Goal: Task Accomplishment & Management: Use online tool/utility

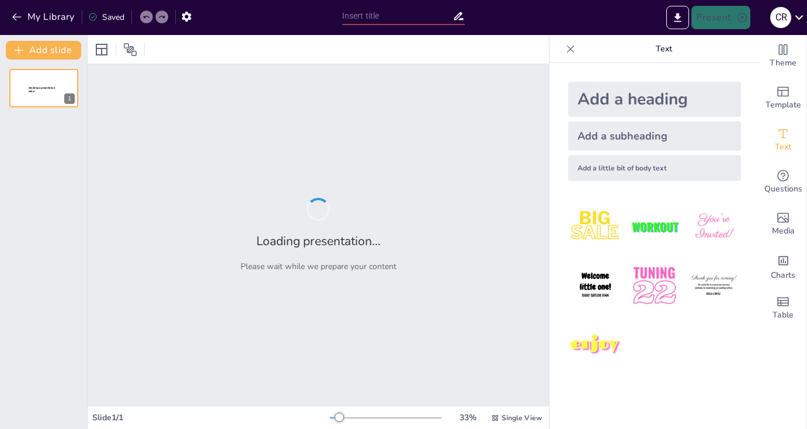
type input "Marco Integral de Gestión Hospitalaria: Un Enfoque Holístico"
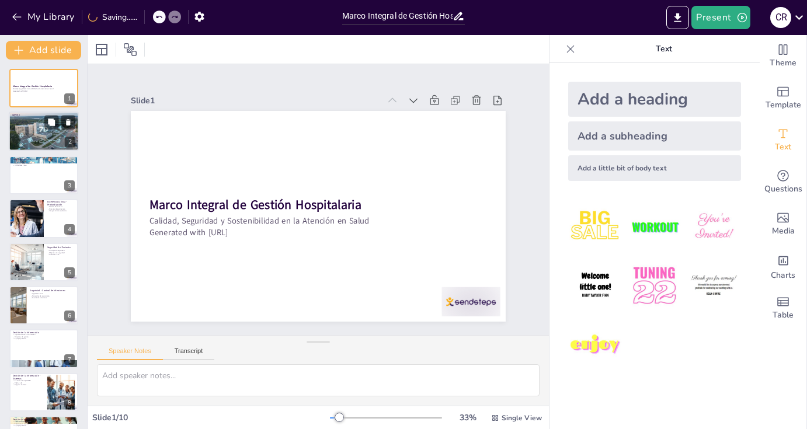
click at [48, 137] on div at bounding box center [44, 132] width 71 height 40
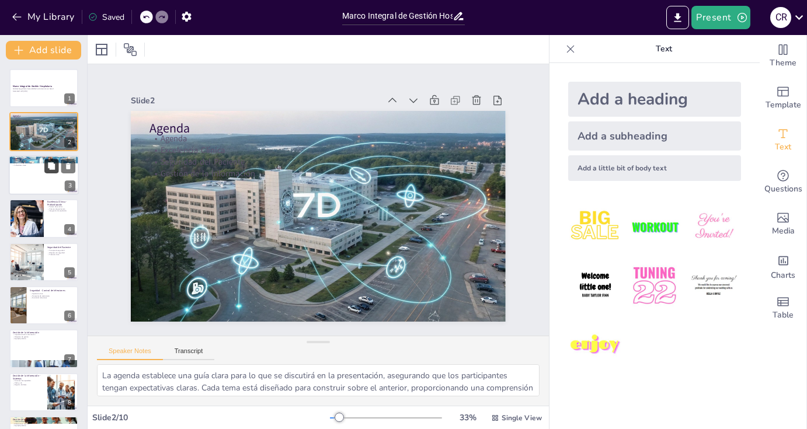
click at [47, 169] on button at bounding box center [51, 166] width 14 height 14
type textarea "La Excelencia Clínica es fundamental en la atención médica, ya que se basa en l…"
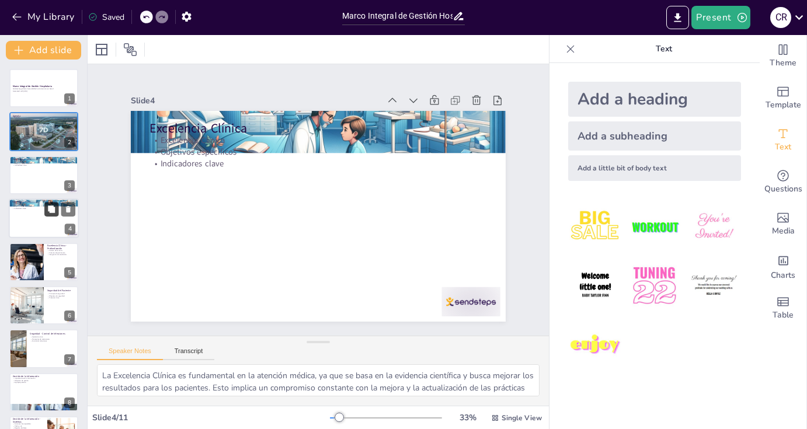
click at [47, 208] on icon at bounding box center [51, 210] width 8 height 8
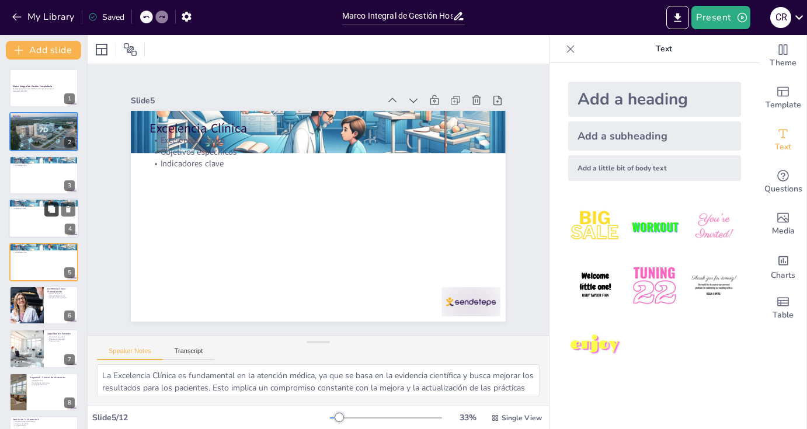
scroll to position [18, 0]
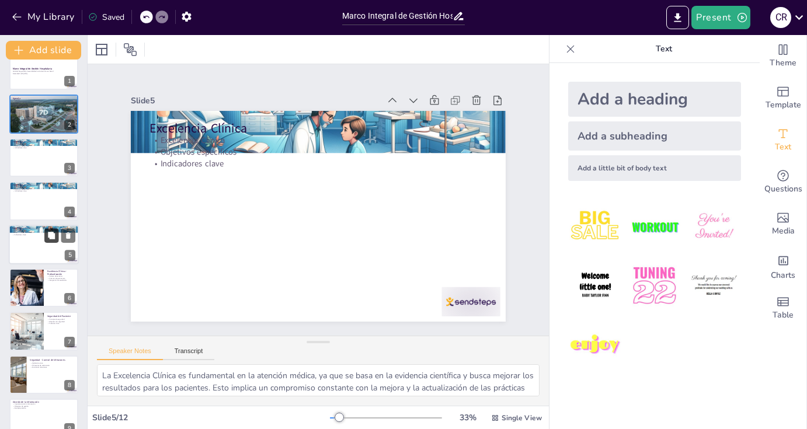
click at [44, 235] on button at bounding box center [51, 235] width 14 height 14
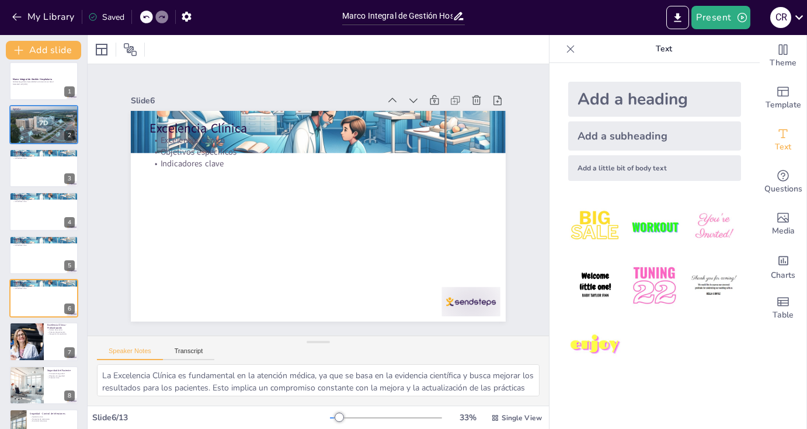
scroll to position [0, 0]
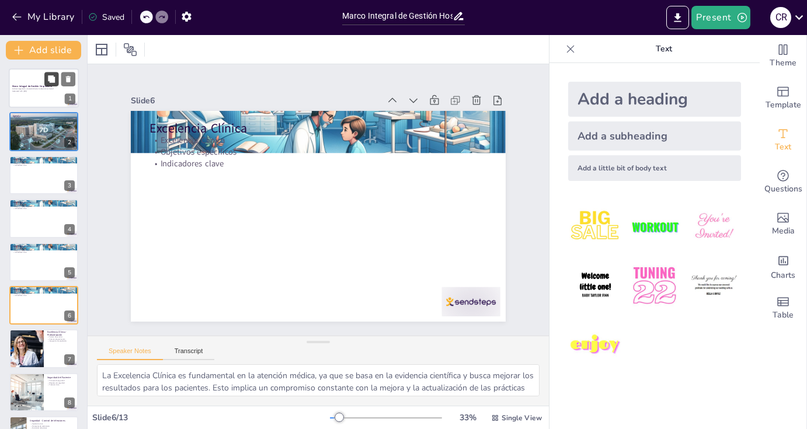
click at [48, 83] on button at bounding box center [51, 79] width 14 height 14
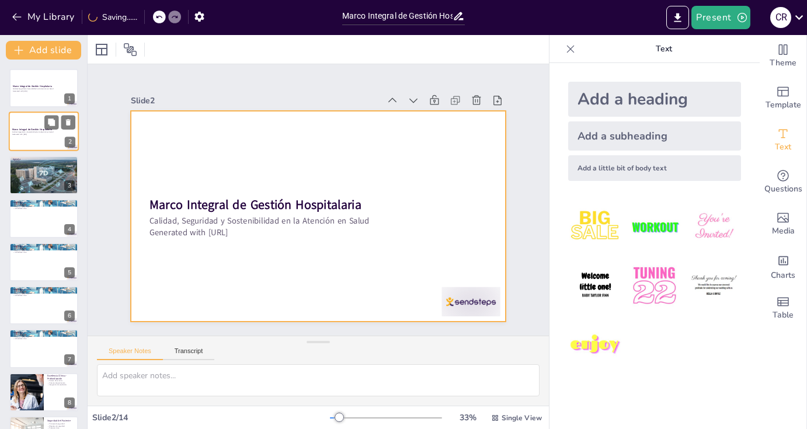
click at [41, 126] on div at bounding box center [44, 132] width 70 height 40
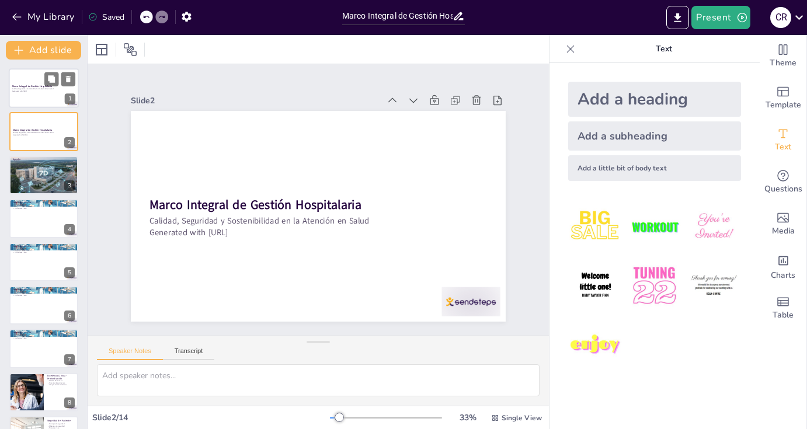
click at [39, 81] on div at bounding box center [44, 88] width 70 height 40
click at [37, 129] on strong "Marco Integral de Gestión Hospitalaria" at bounding box center [32, 129] width 40 height 3
click at [39, 177] on div at bounding box center [44, 175] width 71 height 40
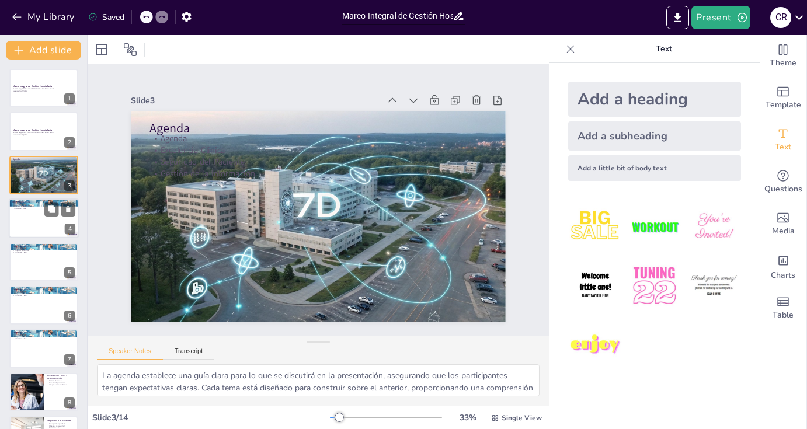
click at [40, 220] on div at bounding box center [44, 218] width 70 height 40
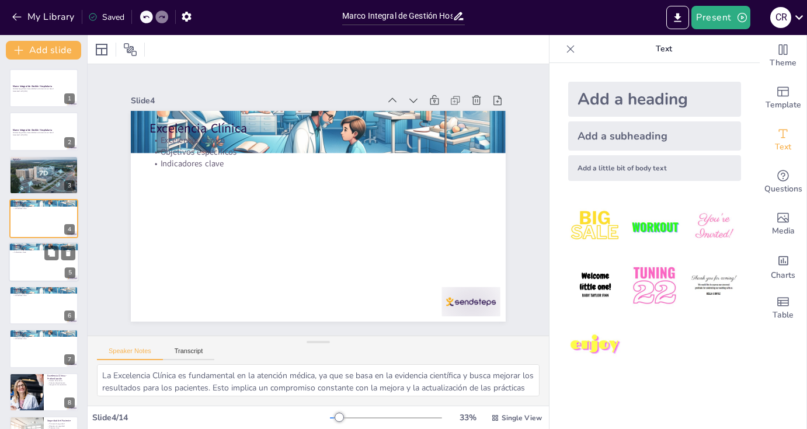
click at [48, 262] on div at bounding box center [44, 262] width 70 height 40
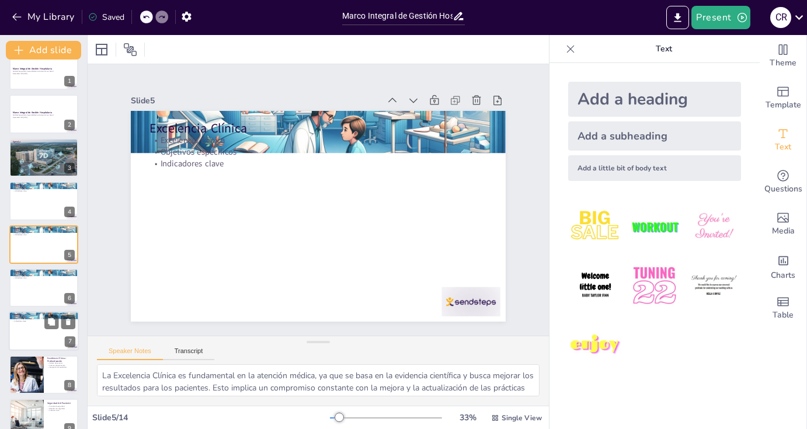
click at [57, 290] on div at bounding box center [43, 288] width 69 height 39
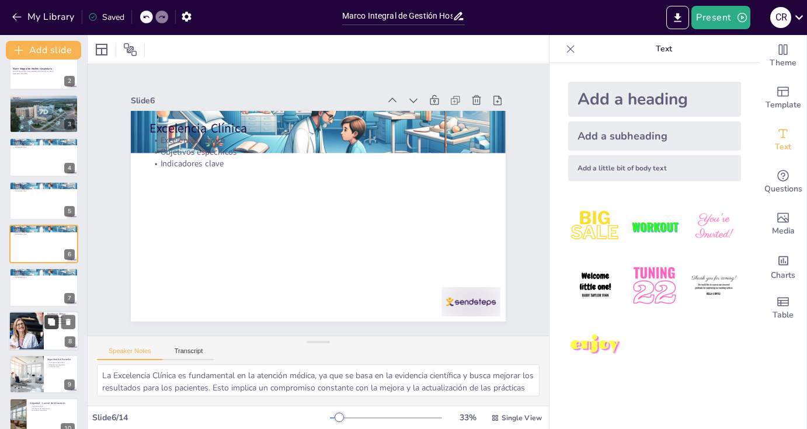
click at [55, 322] on icon at bounding box center [51, 322] width 8 height 8
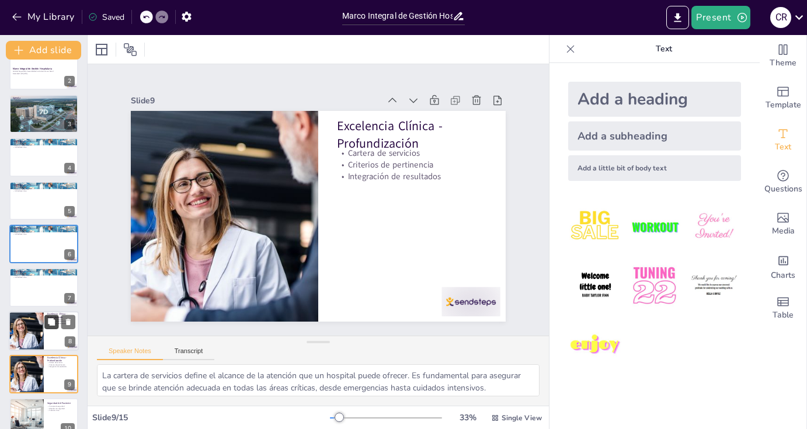
scroll to position [191, 0]
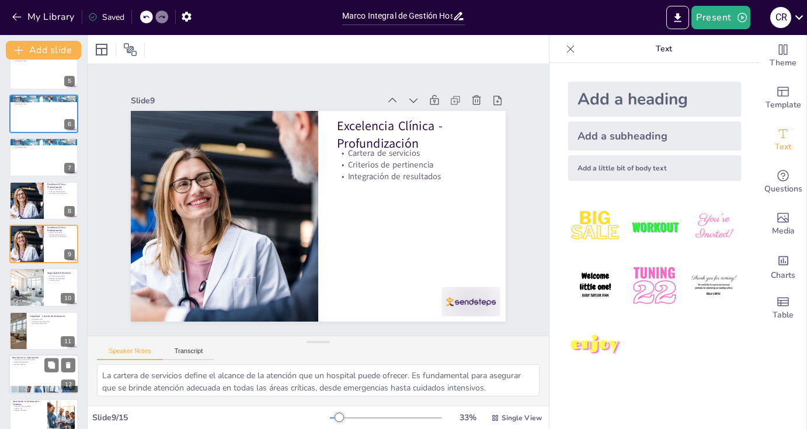
click at [60, 364] on div at bounding box center [59, 365] width 31 height 14
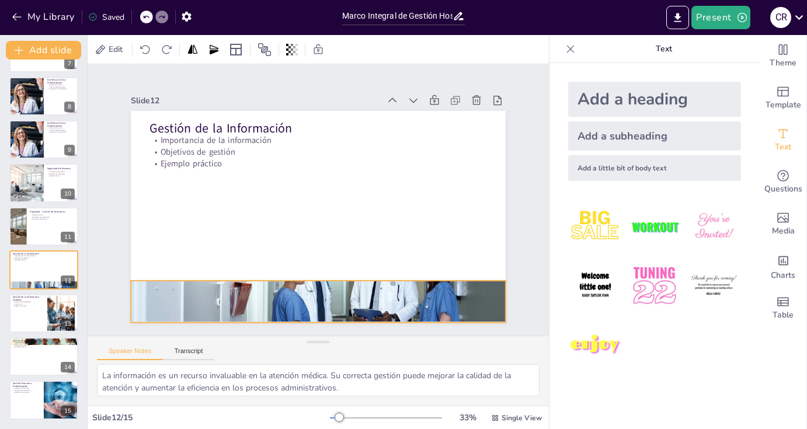
click at [283, 291] on div at bounding box center [307, 301] width 395 height 249
click at [283, 250] on icon at bounding box center [284, 254] width 10 height 10
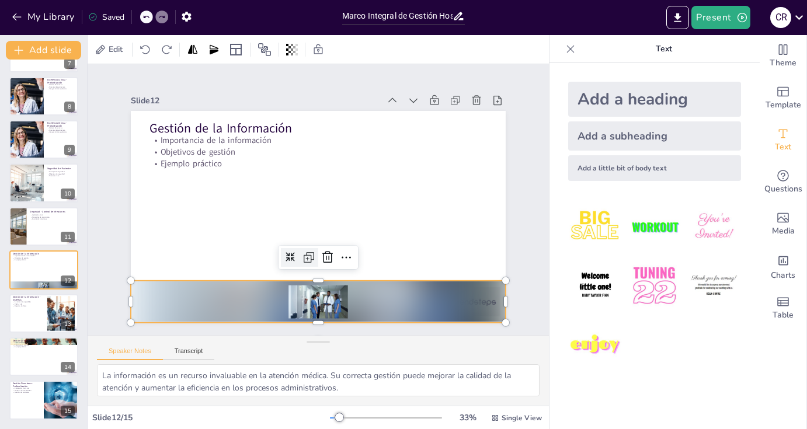
click at [299, 252] on icon at bounding box center [302, 255] width 15 height 15
click at [342, 255] on icon at bounding box center [341, 262] width 15 height 15
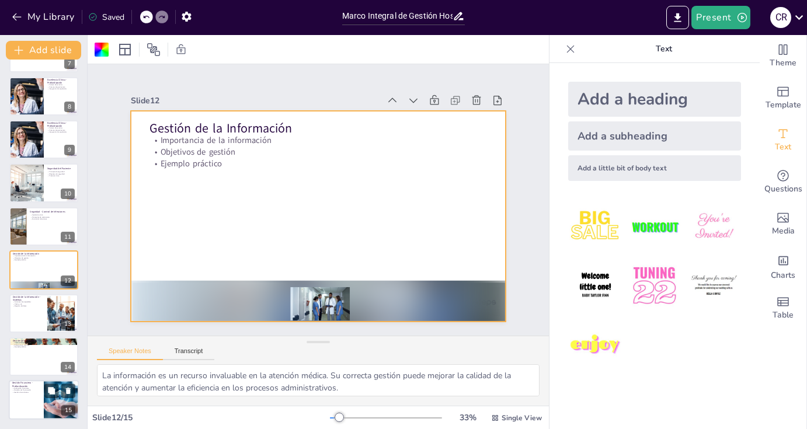
click at [39, 392] on p "Gestión de contratos" at bounding box center [26, 393] width 28 height 2
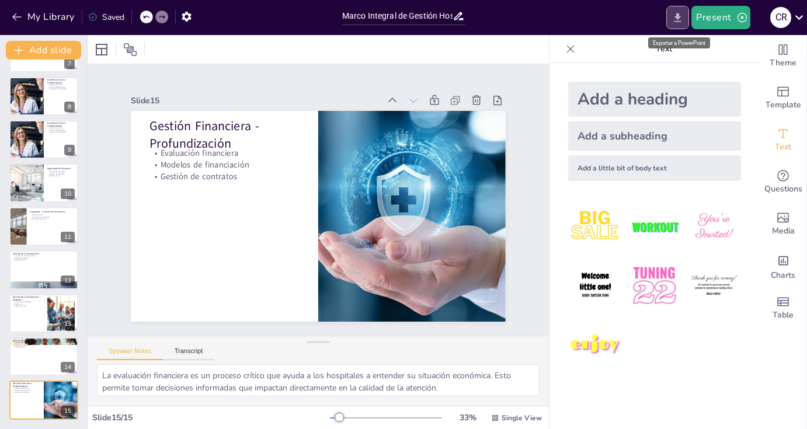
click at [680, 17] on icon "Export to PowerPoint" at bounding box center [677, 17] width 7 height 9
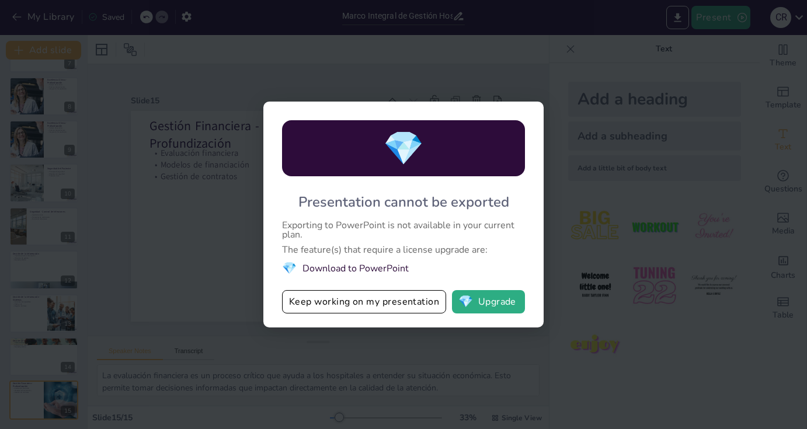
click at [591, 241] on div "💎 Presentation cannot be exported Exporting to PowerPoint is not available in y…" at bounding box center [403, 214] width 807 height 429
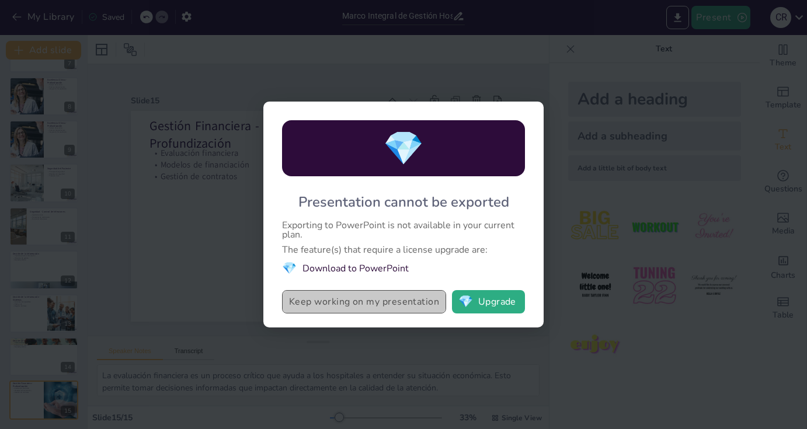
click at [386, 299] on button "Keep working on my presentation" at bounding box center [364, 301] width 164 height 23
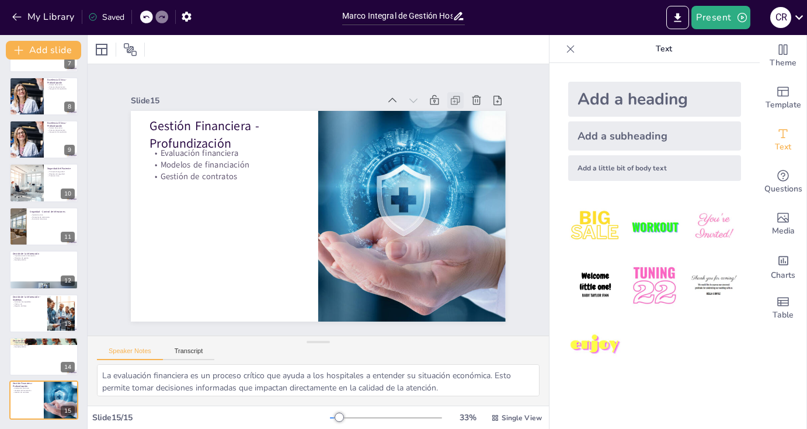
click at [450, 95] on icon at bounding box center [456, 101] width 12 height 12
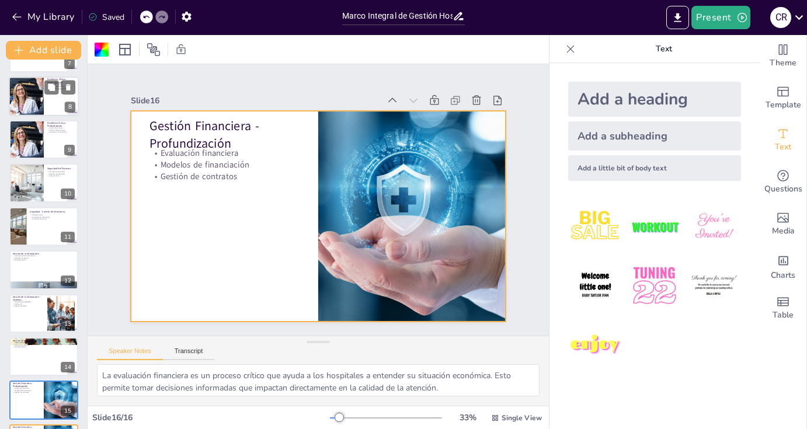
click at [37, 98] on div at bounding box center [26, 96] width 92 height 40
type textarea "La cartera de servicios define el alcance de la atención que un hospital puede …"
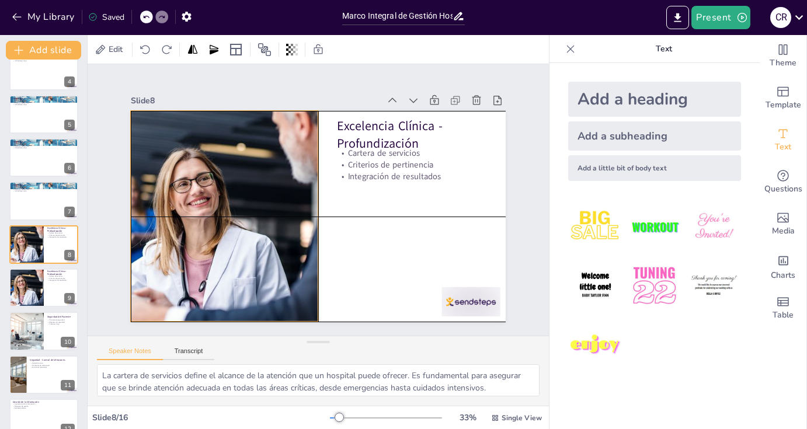
click at [170, 214] on div at bounding box center [223, 206] width 511 height 261
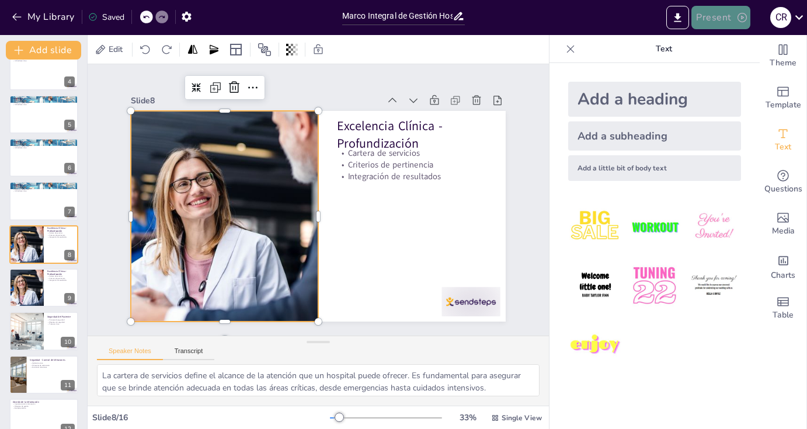
click at [713, 15] on button "Present" at bounding box center [720, 17] width 58 height 23
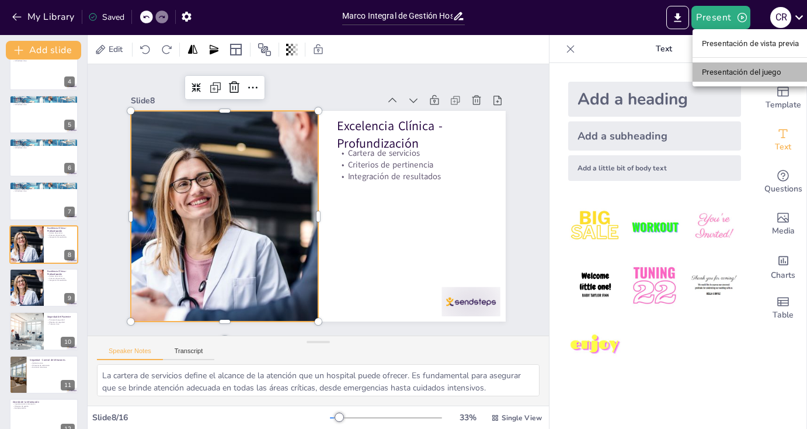
click at [724, 71] on font "Presentación del juego" at bounding box center [741, 72] width 79 height 9
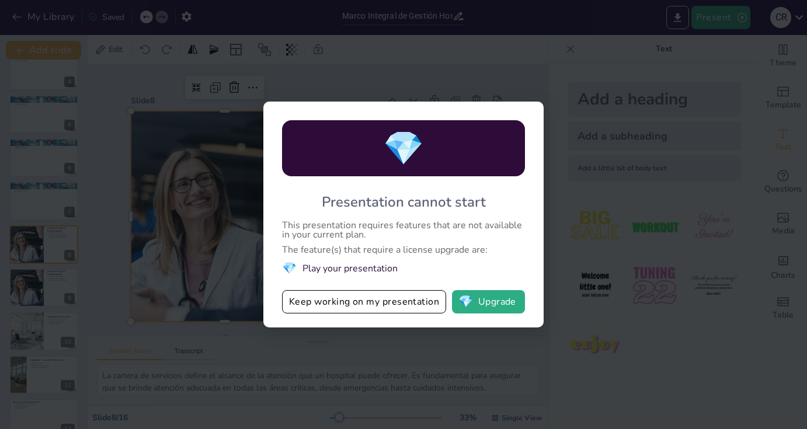
click at [503, 78] on div "💎 Presentation cannot start This presentation requires features that are not av…" at bounding box center [403, 214] width 807 height 429
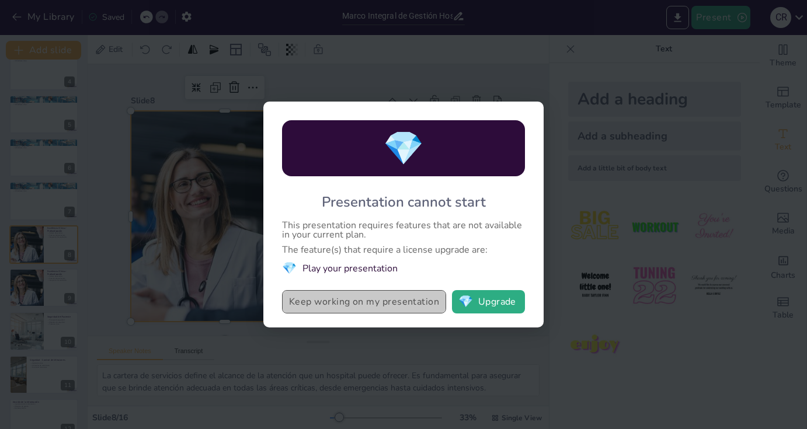
click at [334, 301] on button "Keep working on my presentation" at bounding box center [364, 301] width 164 height 23
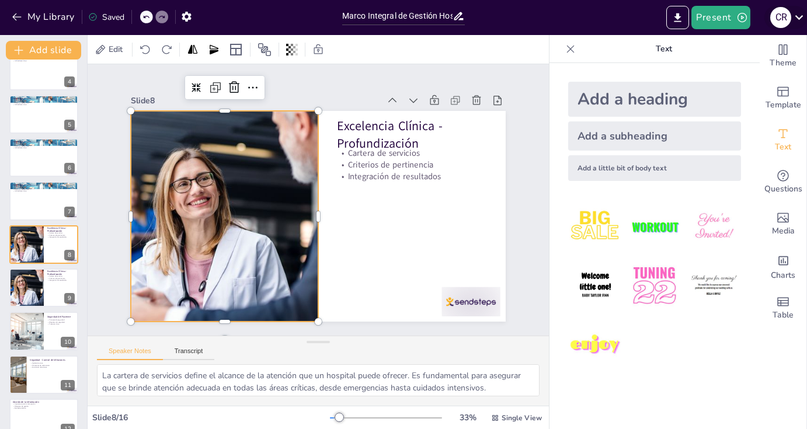
click at [797, 17] on icon at bounding box center [799, 17] width 8 height 5
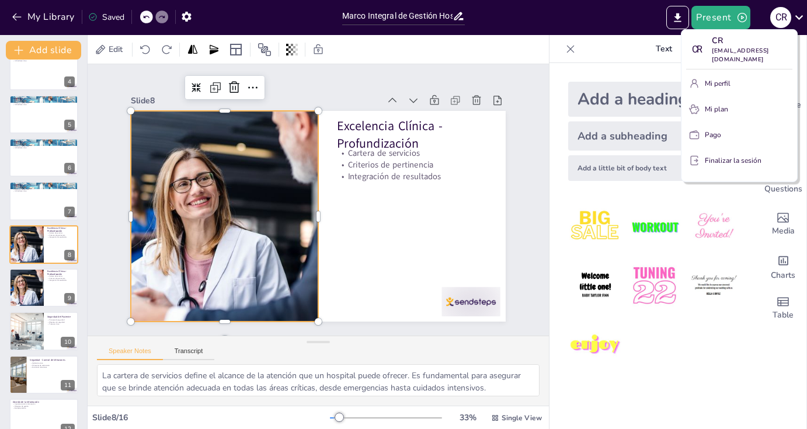
click at [611, 21] on div at bounding box center [403, 214] width 807 height 429
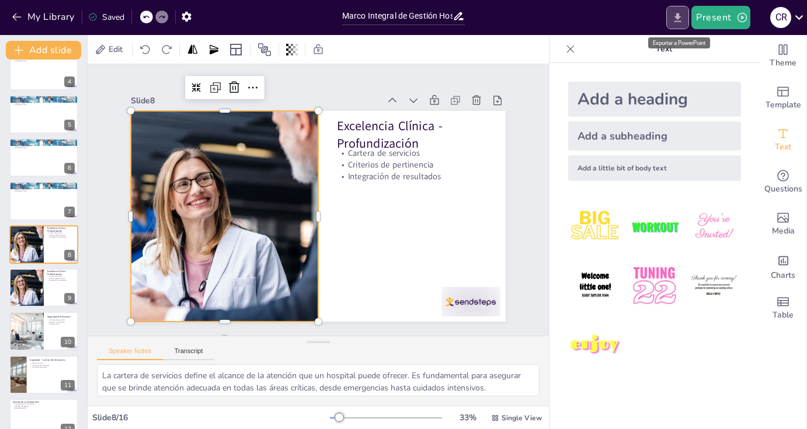
click at [679, 16] on icon "Export to PowerPoint" at bounding box center [677, 17] width 7 height 9
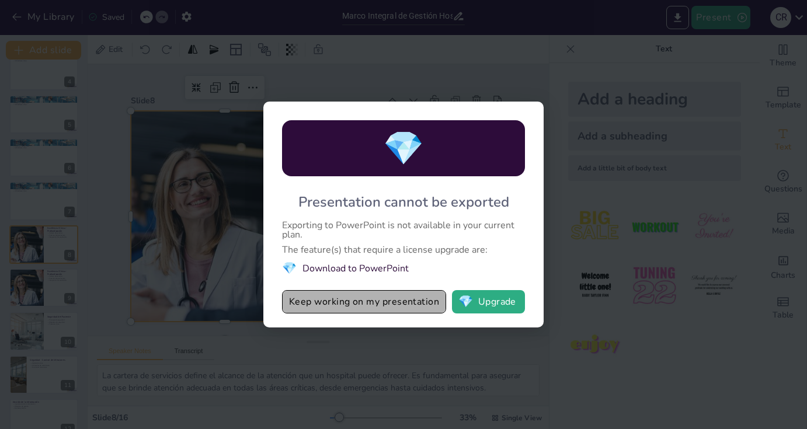
click at [391, 297] on button "Keep working on my presentation" at bounding box center [364, 301] width 164 height 23
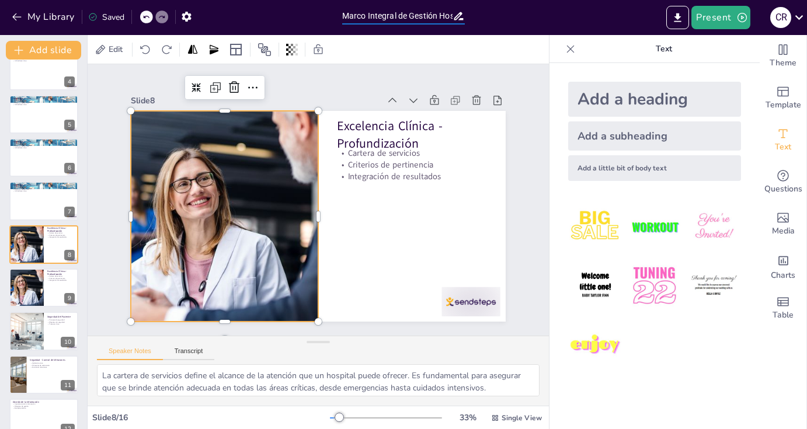
click at [415, 16] on input "Marco Integral de Gestión Hospitalaria: Un Enfoque Holístico" at bounding box center [397, 16] width 110 height 17
click at [189, 13] on icon "button" at bounding box center [186, 17] width 9 height 10
click at [188, 17] on icon "button" at bounding box center [186, 17] width 12 height 12
